Goal: Task Accomplishment & Management: Use online tool/utility

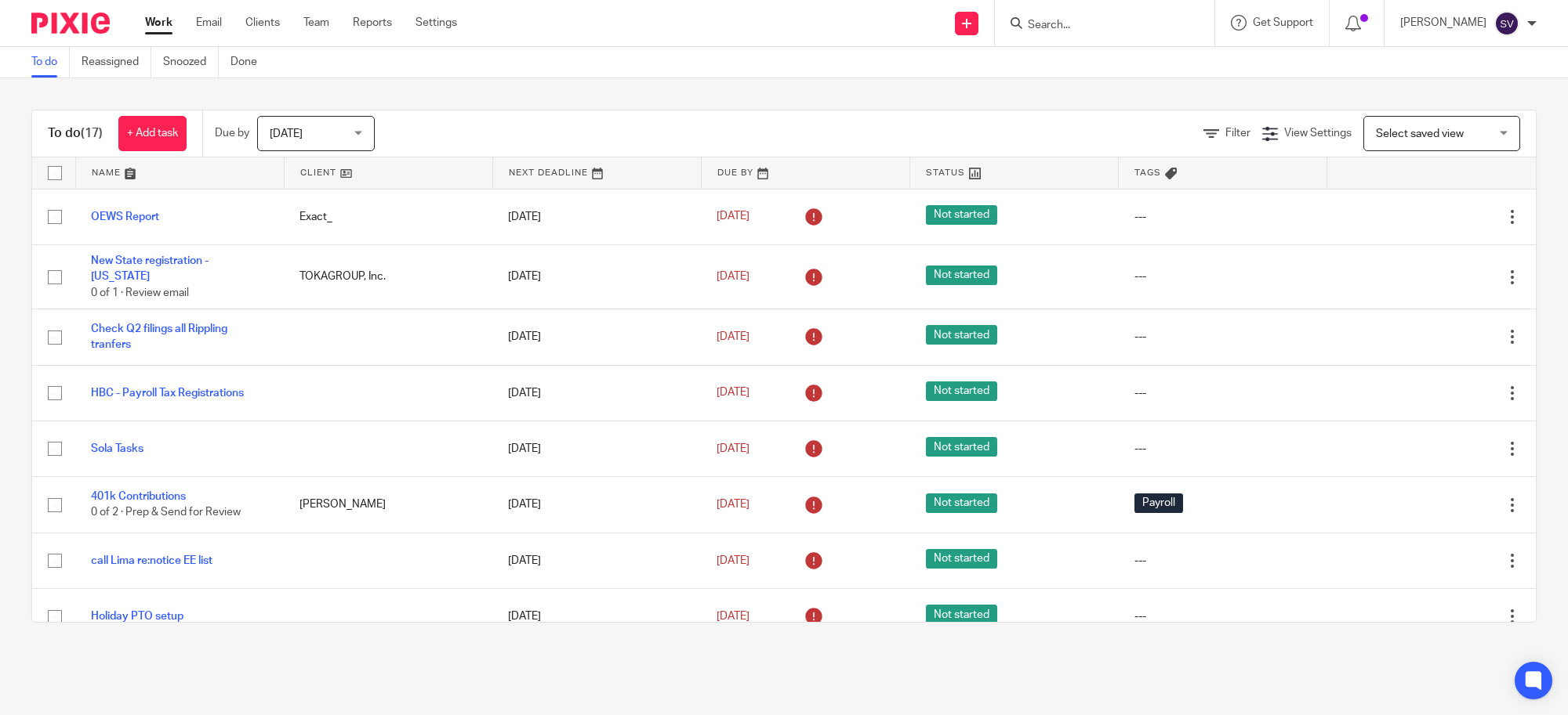
click at [163, 16] on link "Work" at bounding box center [159, 22] width 27 height 15
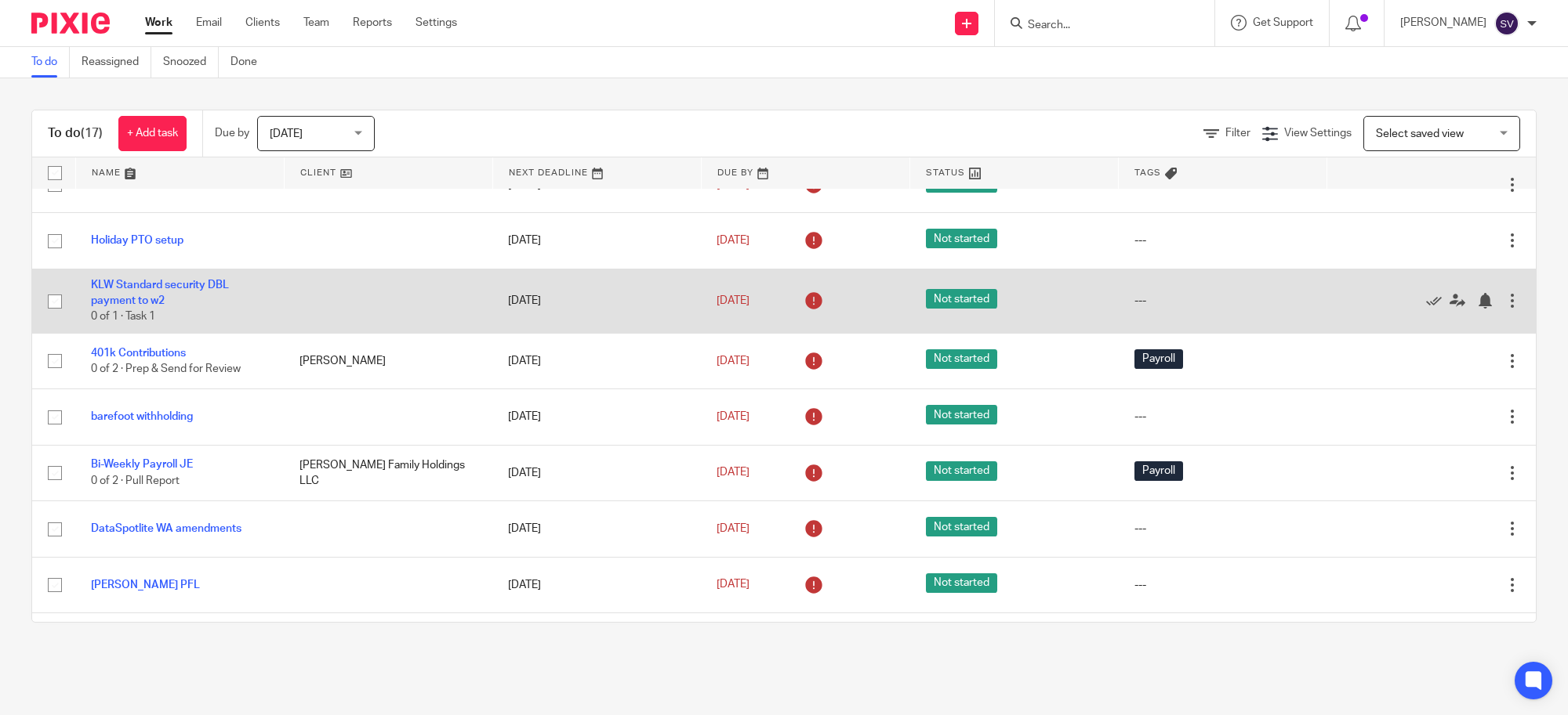
scroll to position [527, 0]
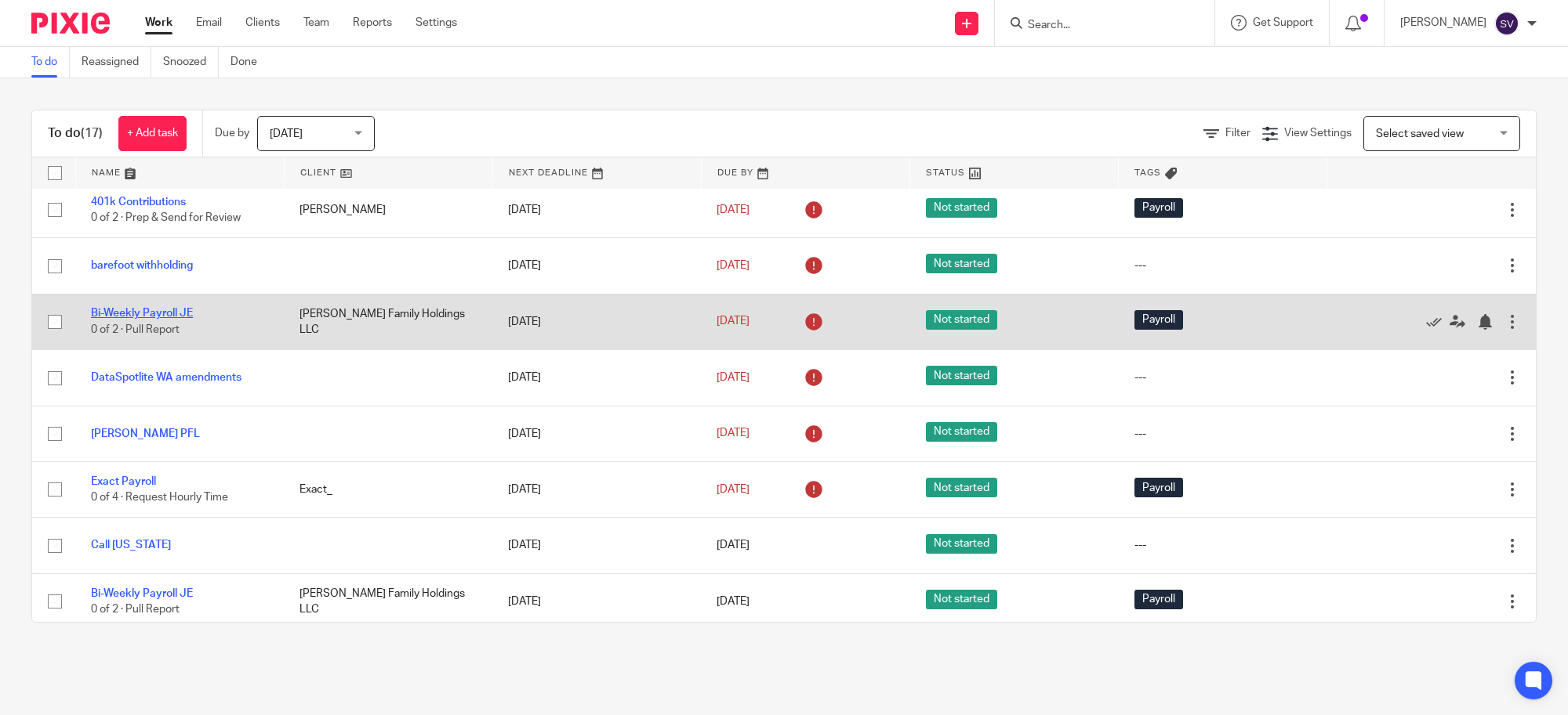
click at [169, 308] on link "Bi-Weekly Payroll JE" at bounding box center [142, 313] width 102 height 11
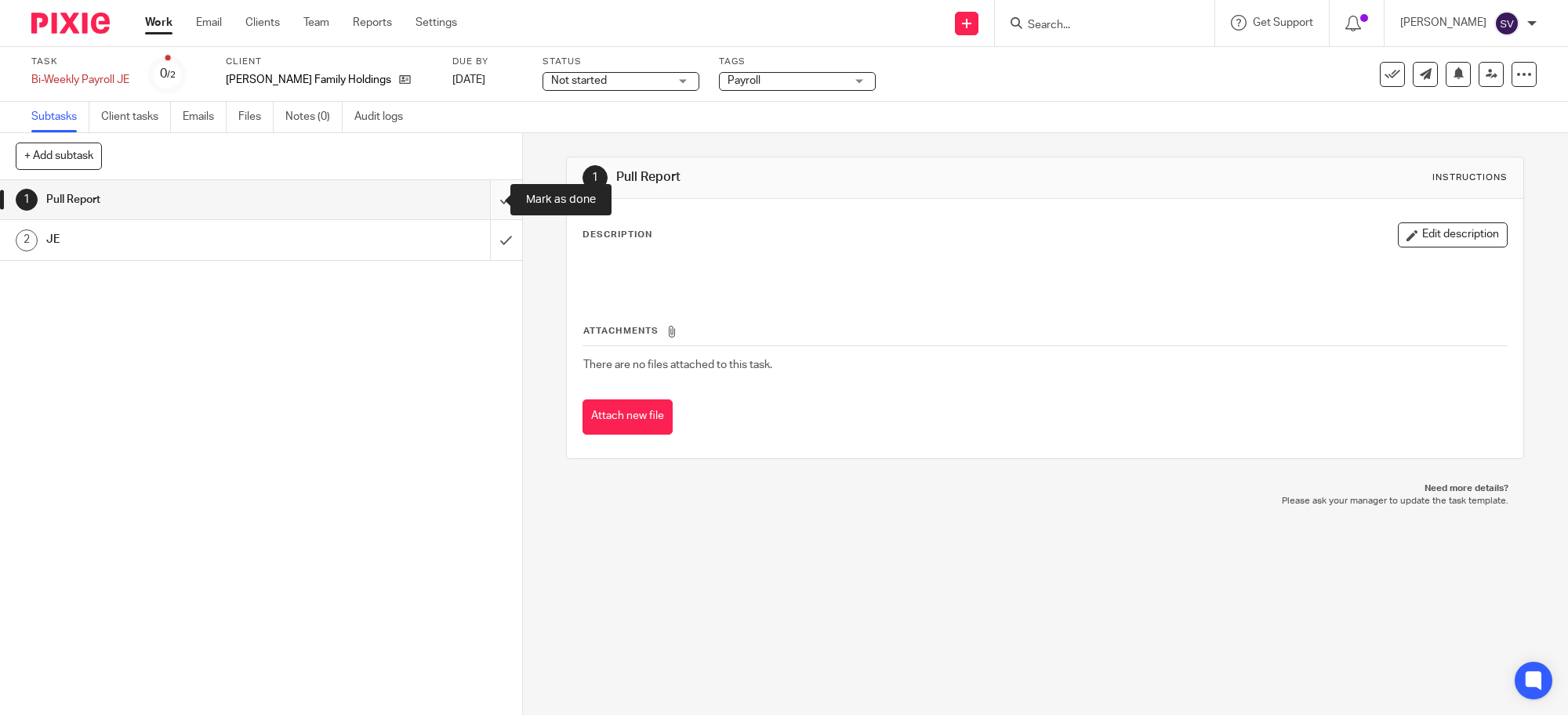
click at [478, 205] on input "submit" at bounding box center [261, 200] width 522 height 39
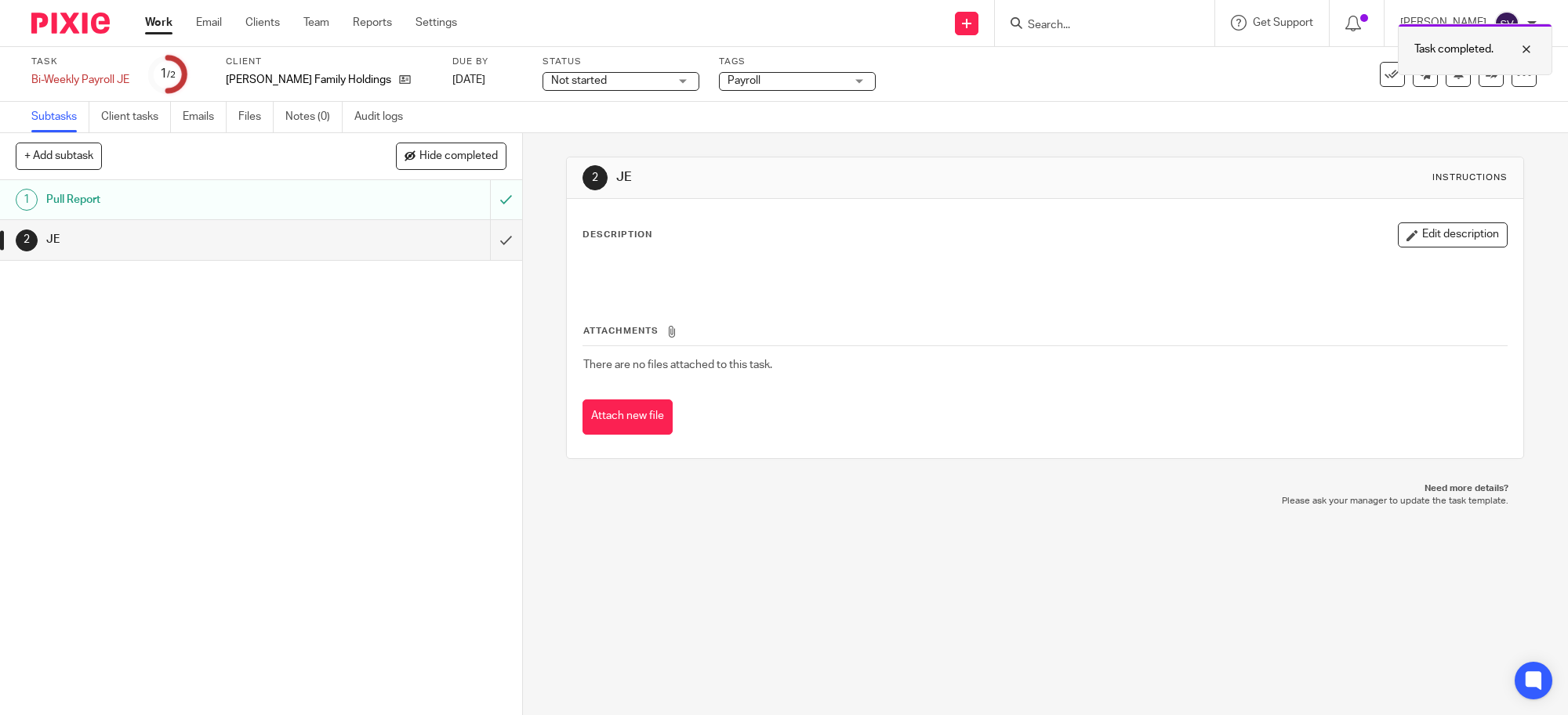
click at [1399, 72] on div at bounding box center [1399, 73] width 0 height 3
click at [1486, 75] on icon at bounding box center [1491, 74] width 12 height 12
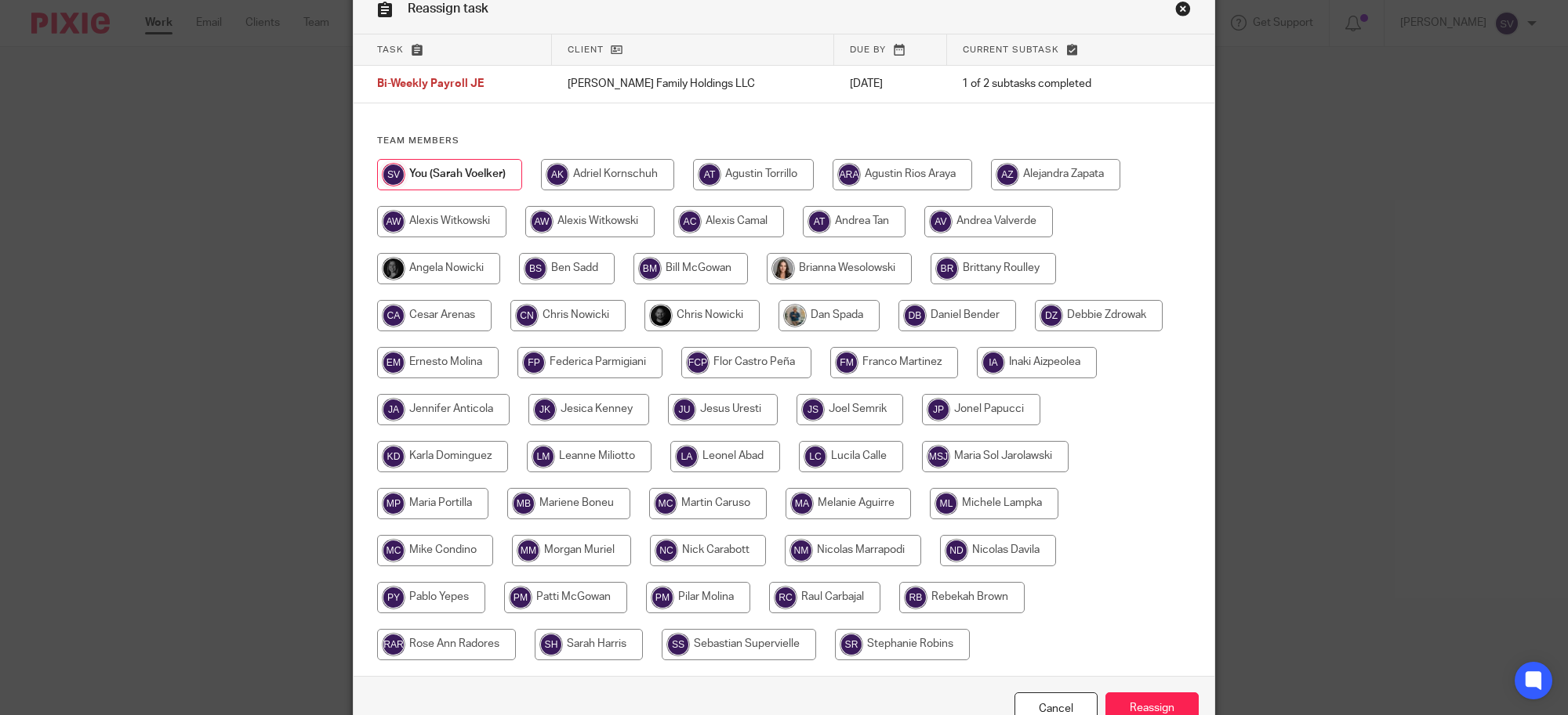
scroll to position [169, 0]
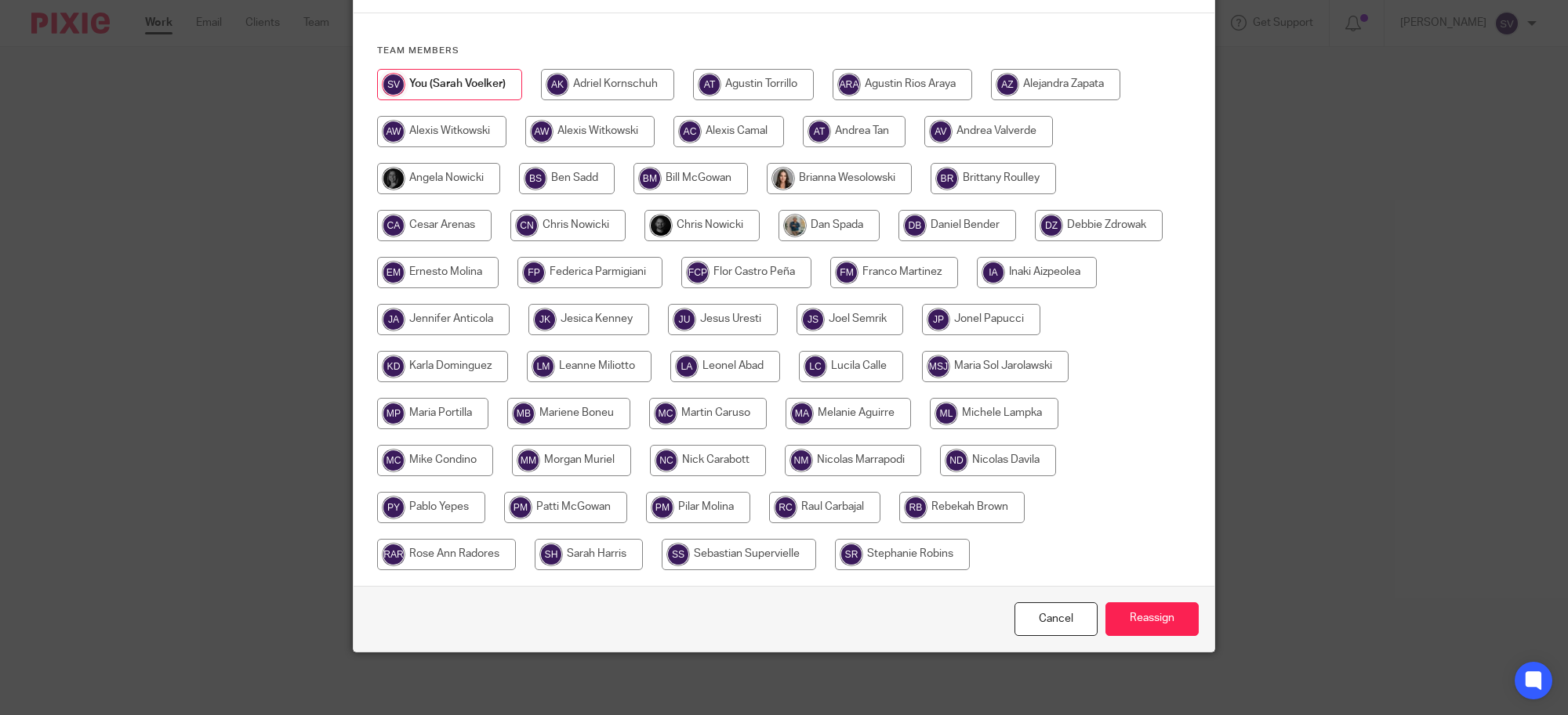
click at [976, 509] on input "radio" at bounding box center [962, 507] width 126 height 32
radio input "true"
click at [1161, 623] on input "Reassign" at bounding box center [1152, 618] width 93 height 33
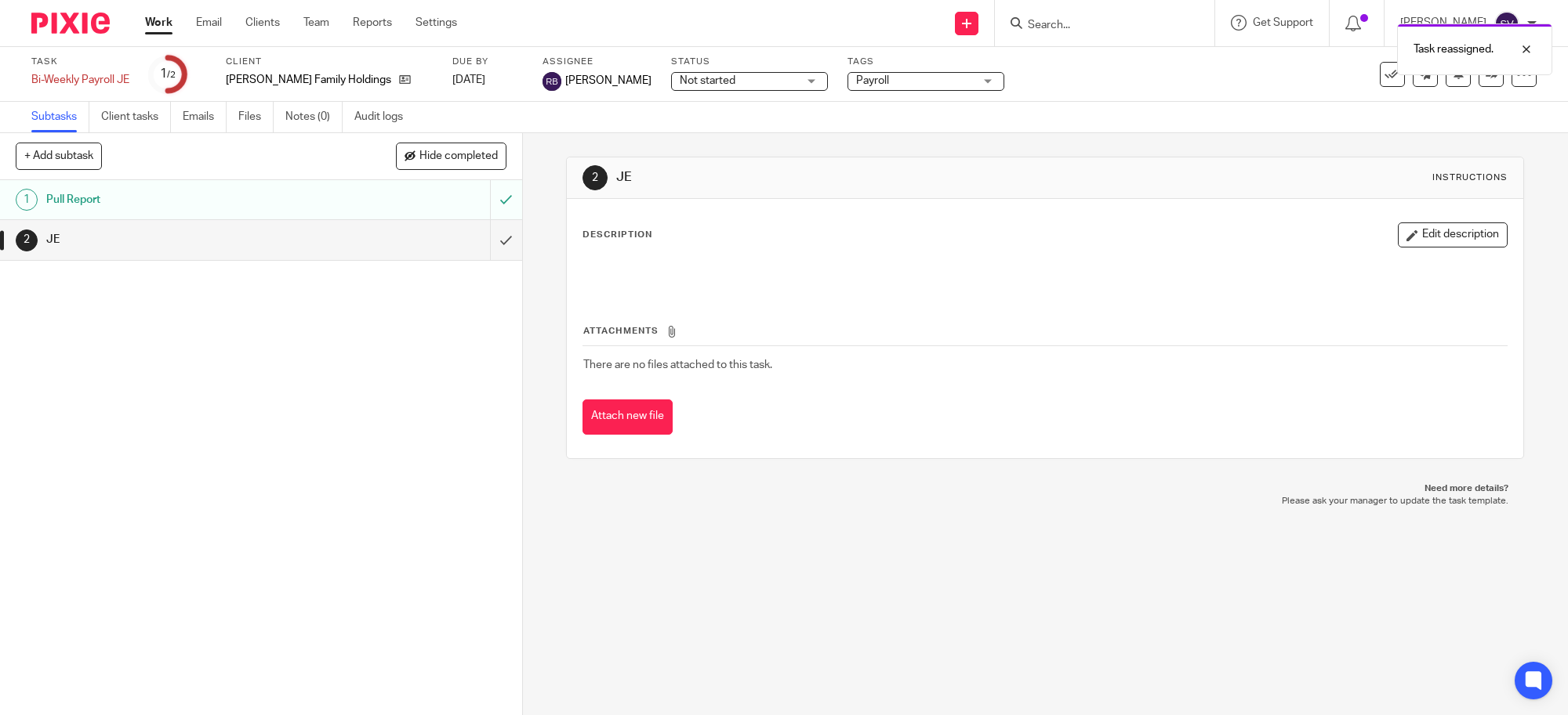
click at [163, 28] on link "Work" at bounding box center [159, 22] width 27 height 15
